Goal: Task Accomplishment & Management: Use online tool/utility

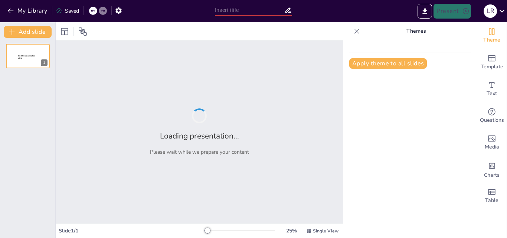
type input "New Sendsteps"
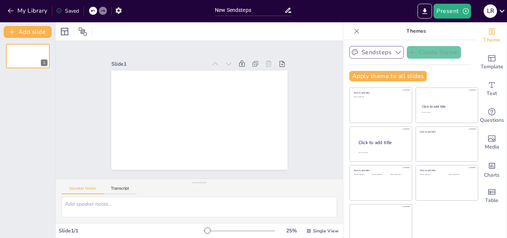
click at [368, 56] on button "Sendsteps" at bounding box center [376, 52] width 55 height 13
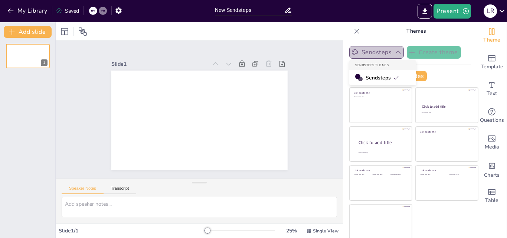
click at [365, 52] on button "Sendsteps" at bounding box center [376, 52] width 55 height 13
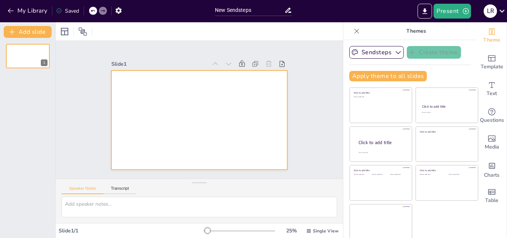
click at [165, 97] on div at bounding box center [199, 120] width 176 height 99
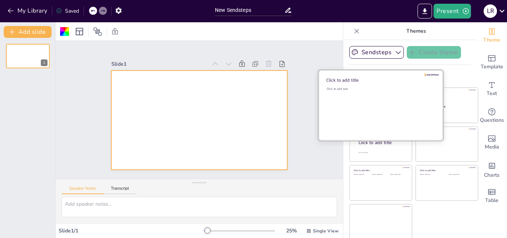
click at [357, 106] on div "Click to add text" at bounding box center [380, 110] width 106 height 46
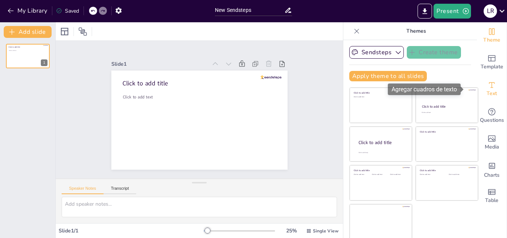
click at [487, 94] on span "Text" at bounding box center [492, 94] width 10 height 8
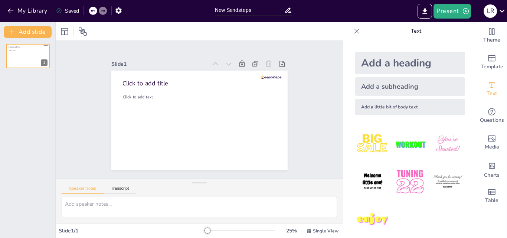
click at [410, 61] on div "Add a heading" at bounding box center [410, 63] width 110 height 22
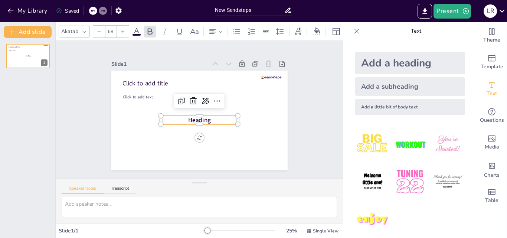
click at [410, 61] on div "Add a heading" at bounding box center [410, 63] width 110 height 22
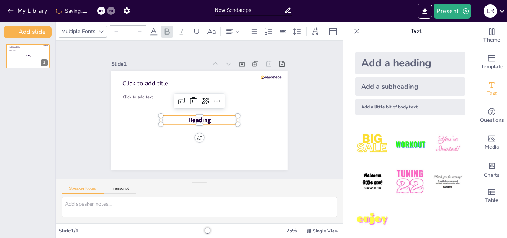
click at [410, 61] on div "Add a heading" at bounding box center [410, 63] width 110 height 22
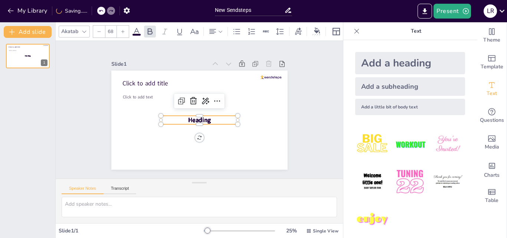
click at [410, 61] on div "Add a heading" at bounding box center [410, 63] width 110 height 22
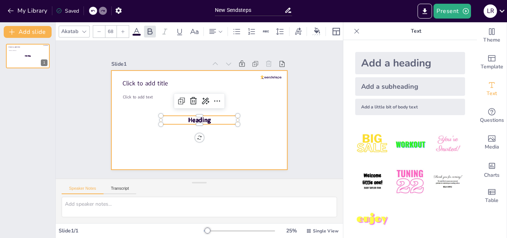
scroll to position [7, 0]
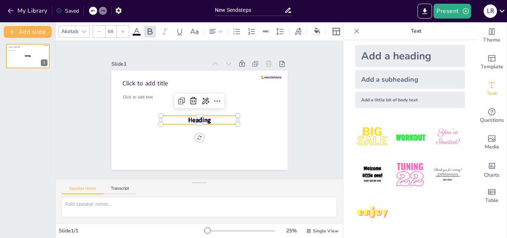
click at [399, 52] on div "Add a heading" at bounding box center [410, 56] width 110 height 22
type input "68"
click at [32, 35] on button "Add slide" at bounding box center [28, 32] width 48 height 12
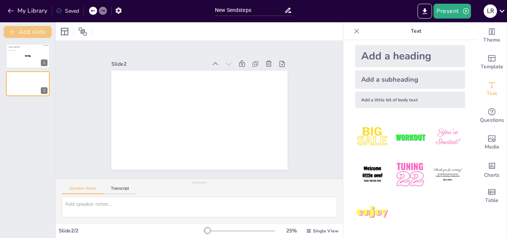
click at [32, 35] on button "Add slide" at bounding box center [28, 32] width 48 height 12
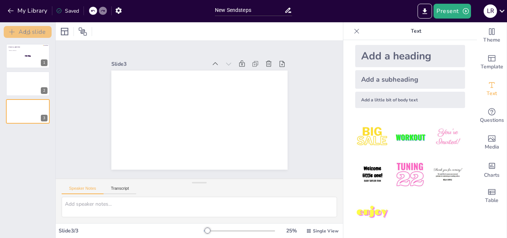
click at [32, 35] on button "Add slide" at bounding box center [28, 32] width 48 height 12
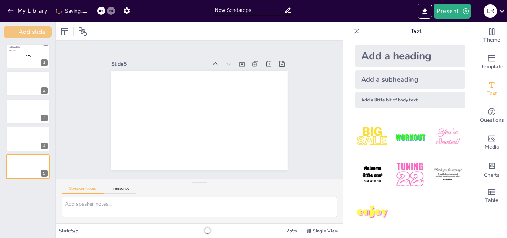
click at [32, 35] on button "Add slide" at bounding box center [28, 32] width 48 height 12
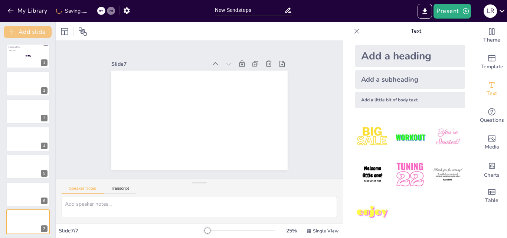
click at [33, 35] on button "Add slide" at bounding box center [28, 32] width 48 height 12
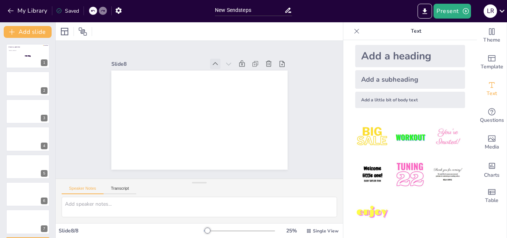
click at [216, 64] on icon at bounding box center [220, 66] width 8 height 8
click at [269, 67] on icon at bounding box center [273, 71] width 8 height 8
click at [265, 61] on icon at bounding box center [268, 63] width 7 height 7
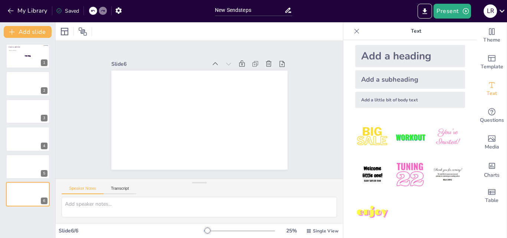
click at [273, 75] on icon at bounding box center [277, 79] width 9 height 9
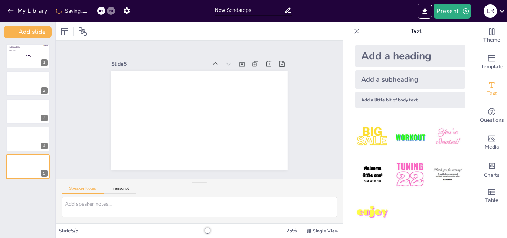
click at [269, 67] on icon at bounding box center [273, 71] width 8 height 8
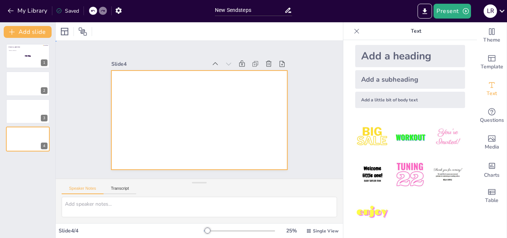
click at [154, 94] on div at bounding box center [198, 120] width 186 height 117
drag, startPoint x: 397, startPoint y: 53, endPoint x: 380, endPoint y: 38, distance: 22.3
click at [380, 38] on p "Text" at bounding box center [416, 31] width 107 height 18
click at [353, 33] on icon at bounding box center [356, 30] width 7 height 7
